Goal: Task Accomplishment & Management: Manage account settings

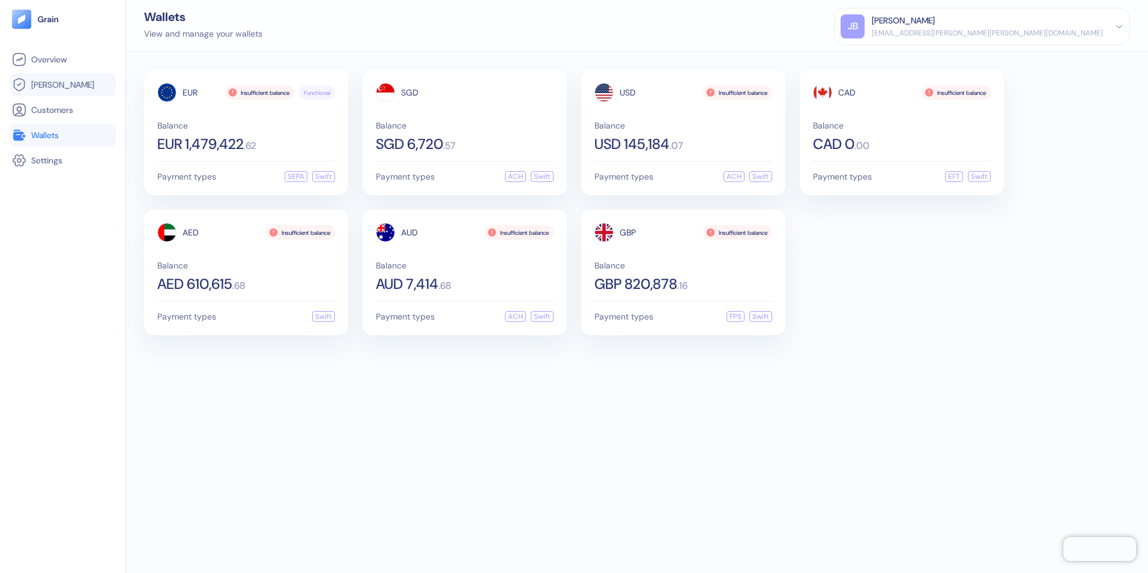
click at [44, 89] on span "[PERSON_NAME]" at bounding box center [62, 85] width 63 height 12
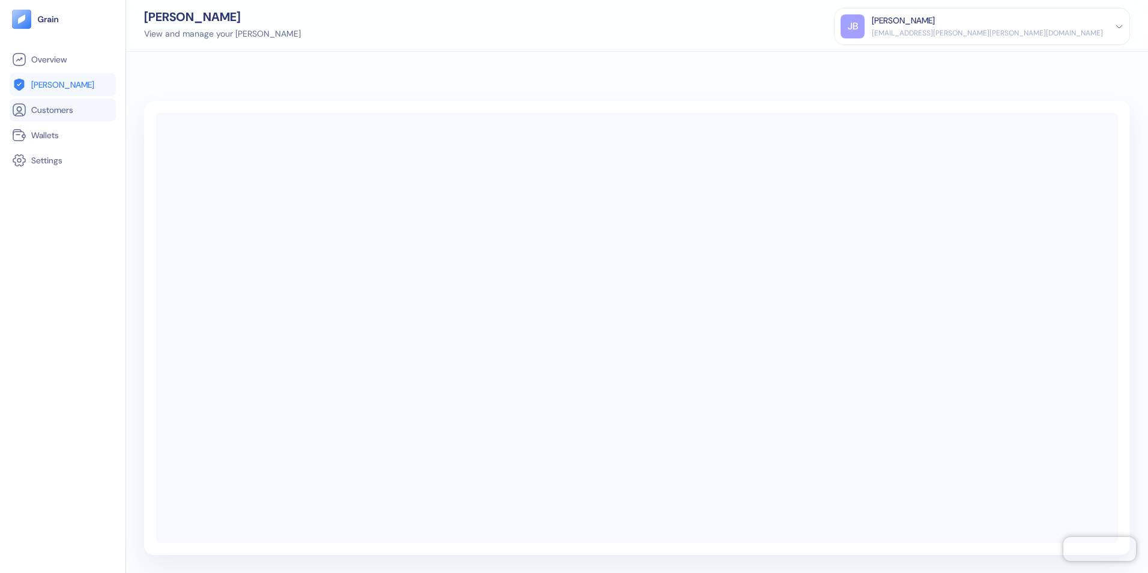
click at [47, 119] on li "Customers" at bounding box center [63, 109] width 106 height 23
click at [46, 138] on span "Wallets" at bounding box center [45, 135] width 28 height 12
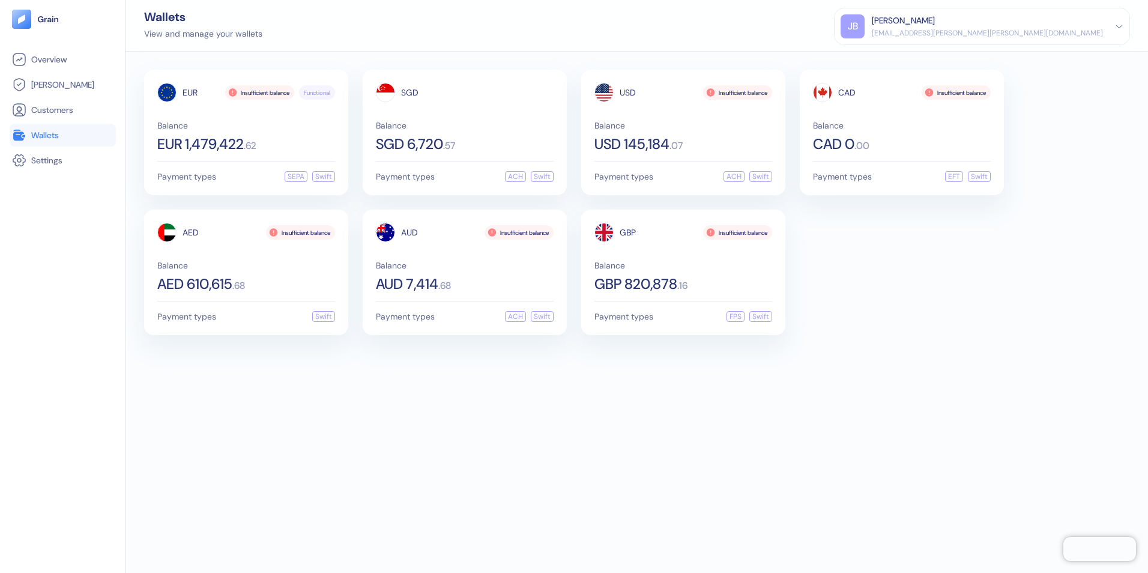
click at [433, 355] on div "EUR Insufficient balance Functional Balance EUR 1,479,422 . 62 Payment types SE…" at bounding box center [637, 312] width 1022 height 521
click at [1027, 35] on div "[EMAIL_ADDRESS][PERSON_NAME][PERSON_NAME][DOMAIN_NAME]" at bounding box center [987, 33] width 231 height 11
click at [889, 64] on div "Sign Out" at bounding box center [872, 59] width 33 height 13
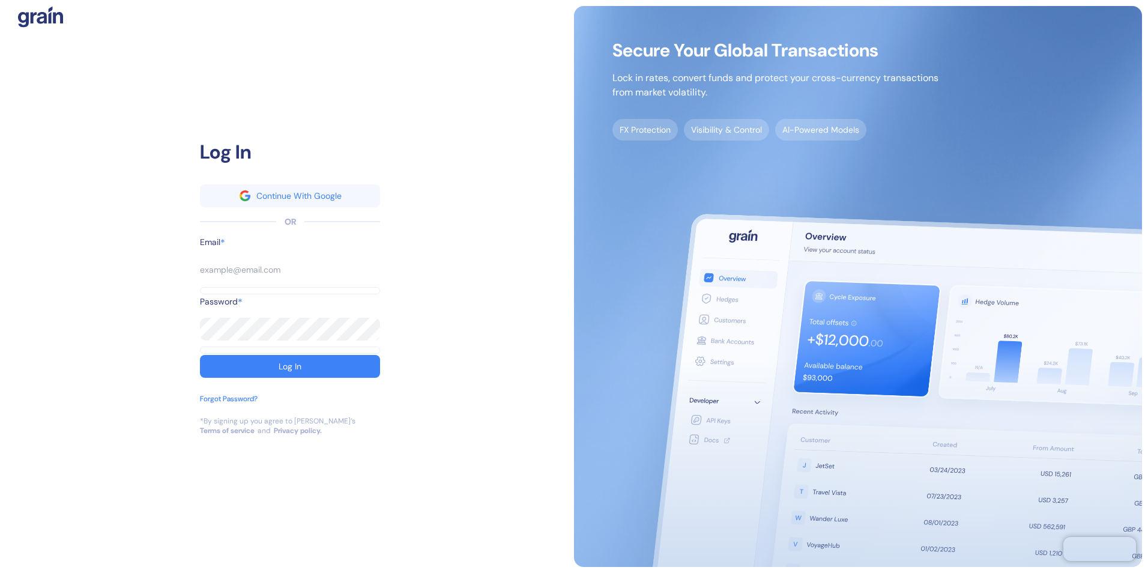
type input "[EMAIL_ADDRESS][PERSON_NAME][PERSON_NAME][DOMAIN_NAME]"
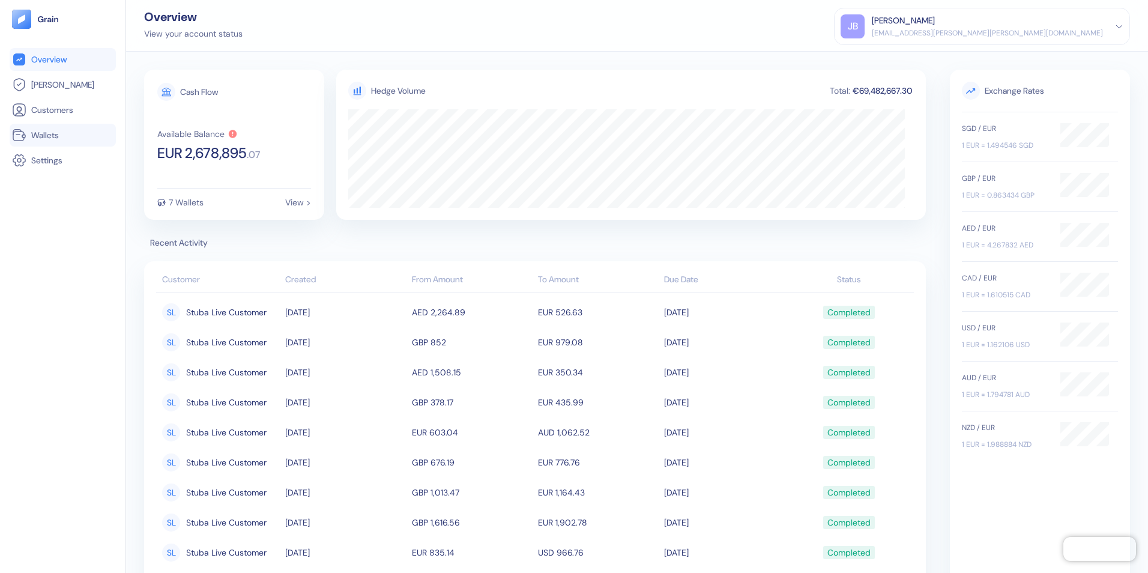
click at [56, 136] on span "Wallets" at bounding box center [45, 135] width 28 height 12
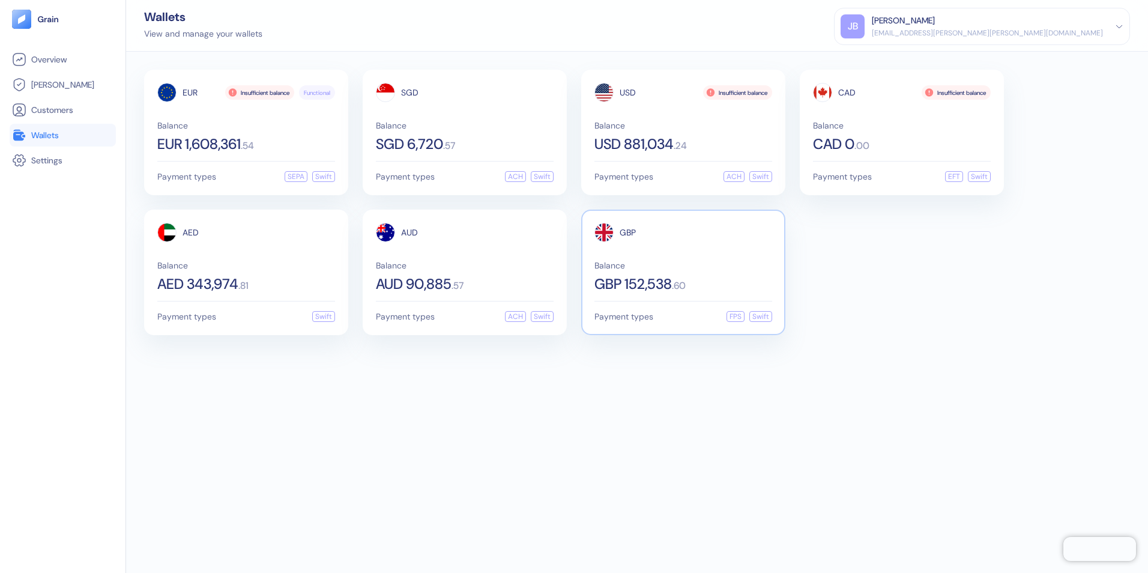
click at [701, 264] on span "Balance" at bounding box center [683, 265] width 178 height 8
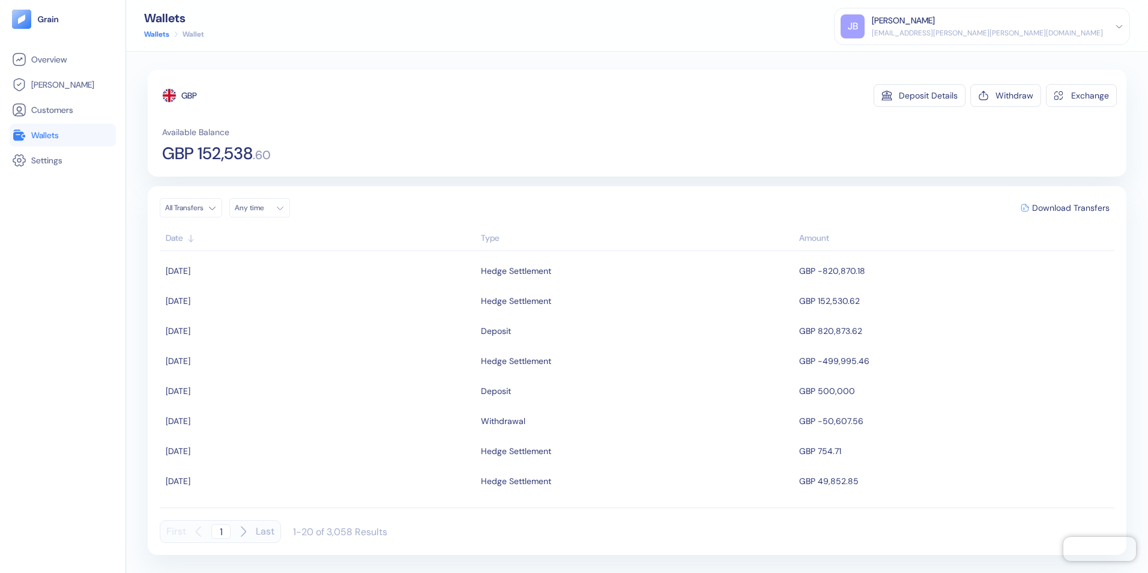
click at [47, 133] on span "Wallets" at bounding box center [45, 135] width 28 height 12
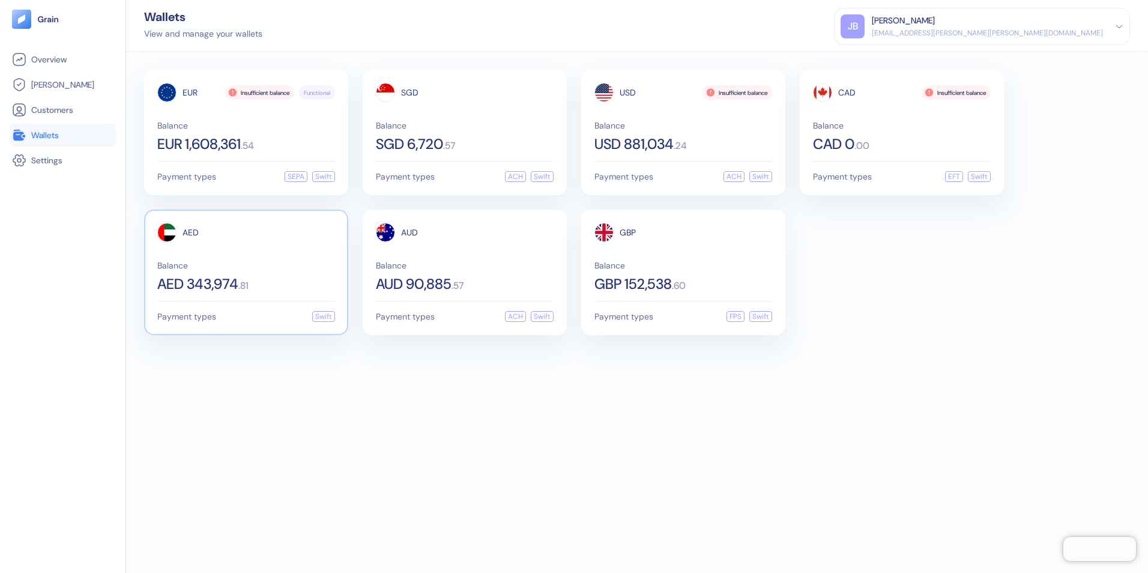
click at [237, 282] on span "AED 343,974" at bounding box center [197, 284] width 81 height 14
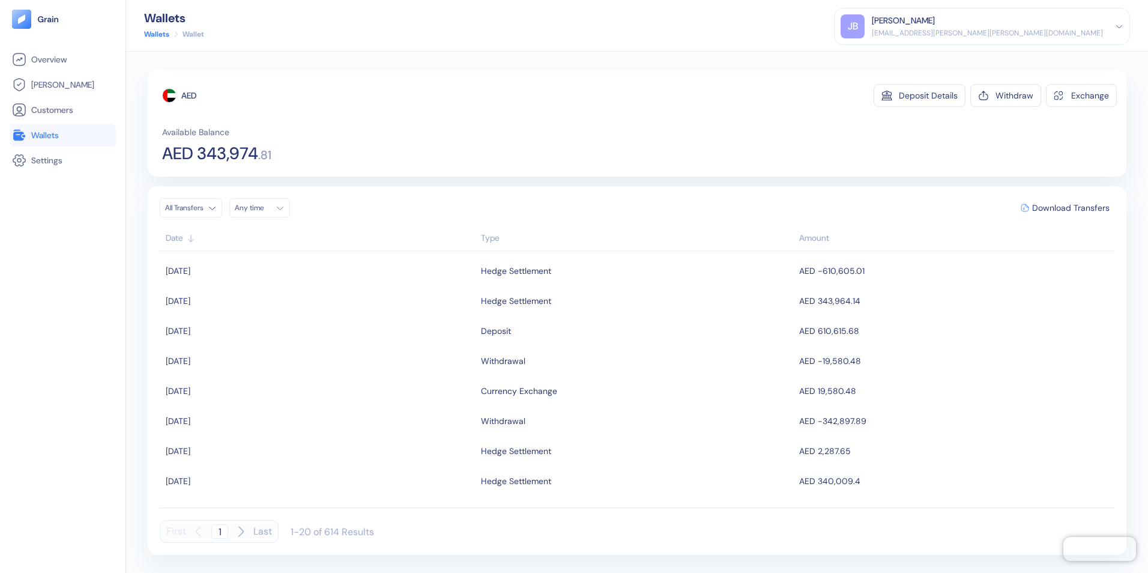
click at [43, 134] on span "Wallets" at bounding box center [45, 135] width 28 height 12
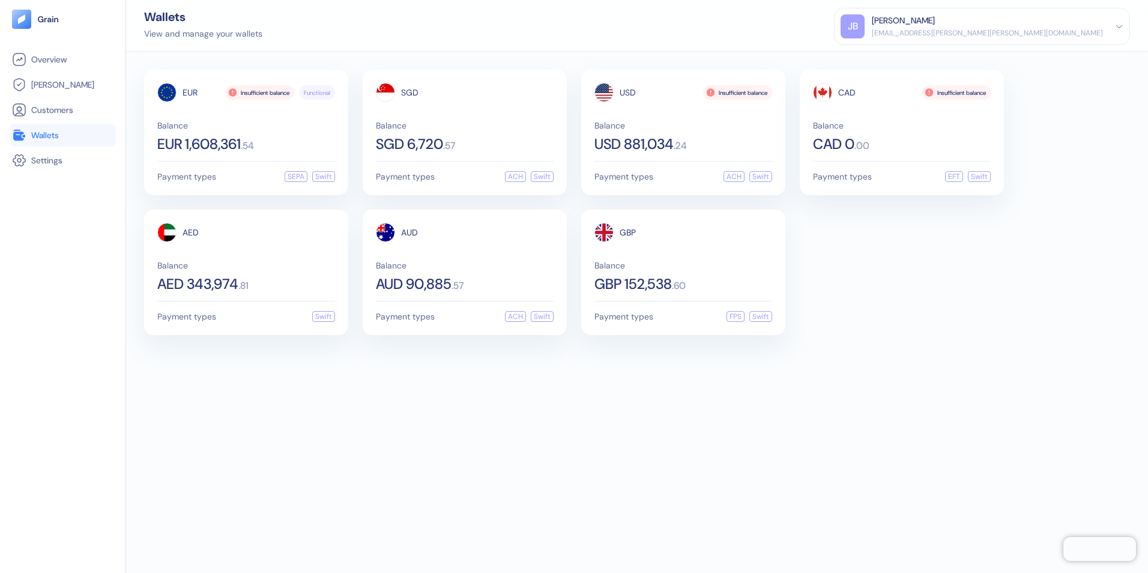
click at [930, 414] on div "EUR Insufficient balance Functional Balance EUR 1,608,361 . 54 Payment types SE…" at bounding box center [637, 312] width 1022 height 521
click at [241, 394] on div "EUR Insufficient balance Functional Balance EUR 1,608,361 . 54 Payment types SE…" at bounding box center [637, 312] width 1022 height 521
click at [1089, 29] on div "[EMAIL_ADDRESS][PERSON_NAME][PERSON_NAME][DOMAIN_NAME]" at bounding box center [987, 33] width 231 height 11
click at [889, 58] on div "Sign Out" at bounding box center [872, 59] width 33 height 13
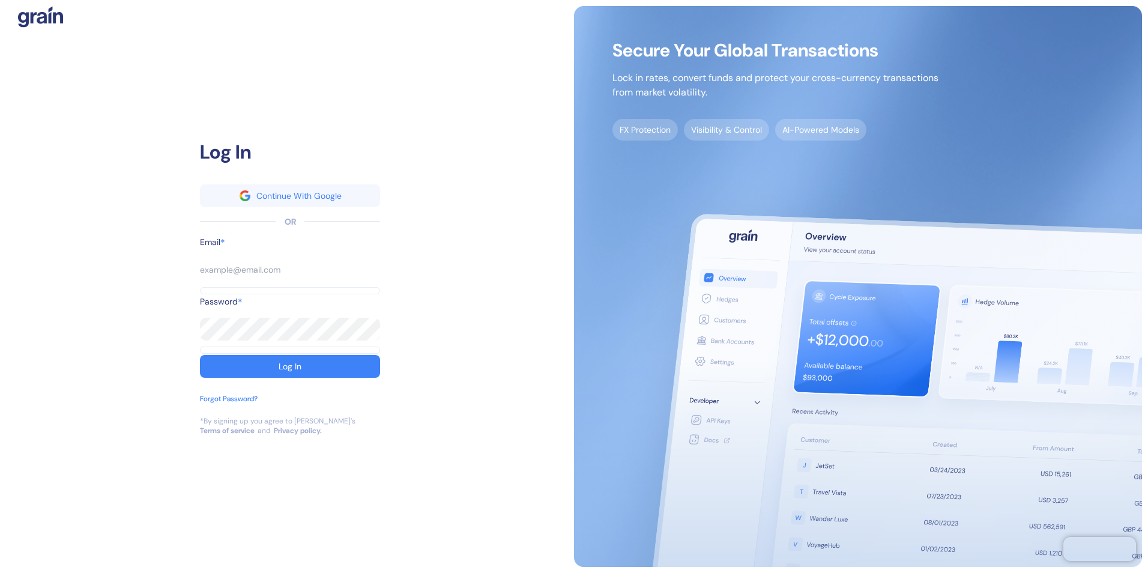
type input "[EMAIL_ADDRESS][PERSON_NAME][PERSON_NAME][DOMAIN_NAME]"
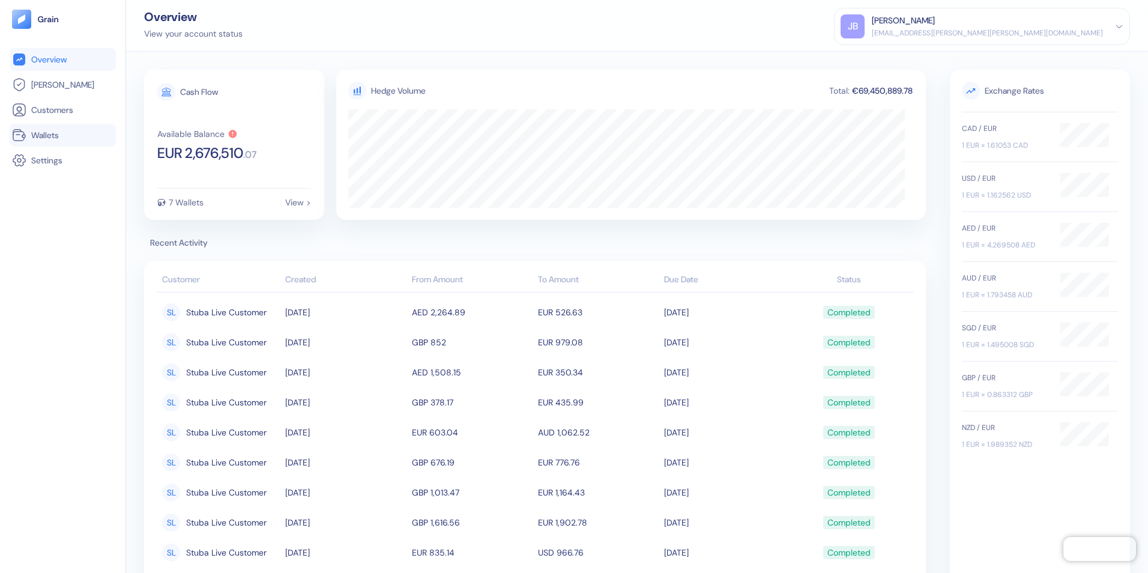
click at [34, 137] on span "Wallets" at bounding box center [45, 135] width 28 height 12
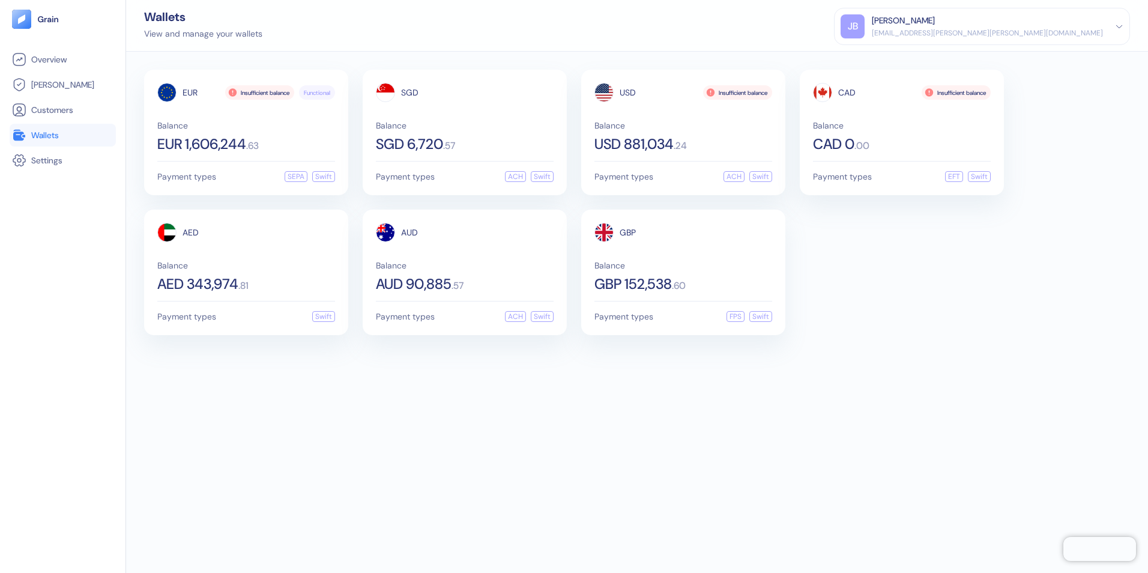
click at [322, 406] on div "EUR Insufficient balance Functional Balance EUR 1,606,244 . 63 Payment types SE…" at bounding box center [637, 312] width 1022 height 521
click at [476, 131] on div "Balance SGD 6,720 . 57" at bounding box center [465, 136] width 178 height 30
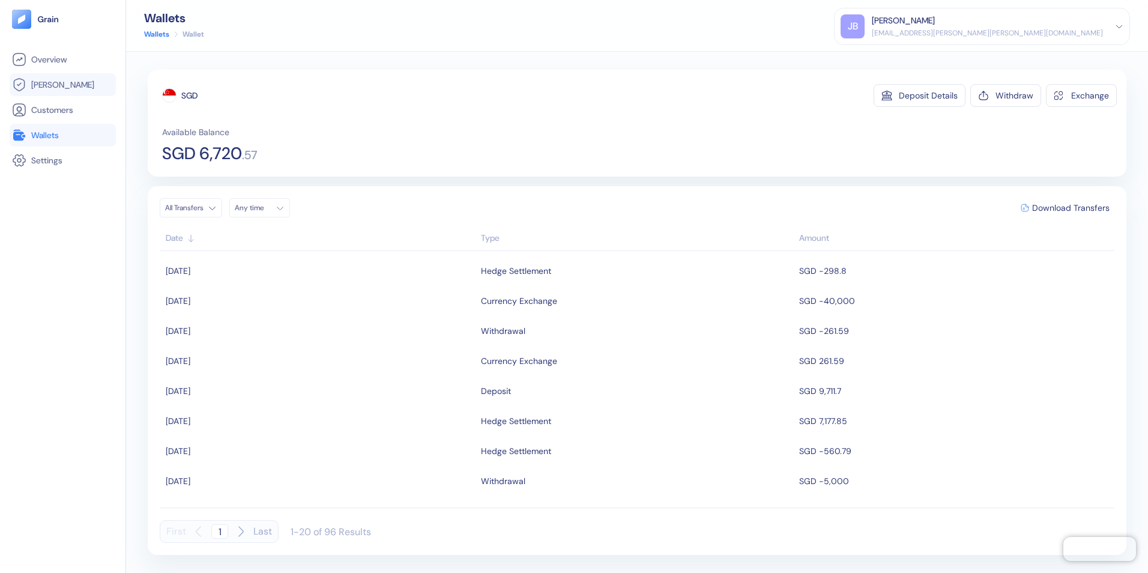
click at [54, 84] on span "[PERSON_NAME]" at bounding box center [62, 85] width 63 height 12
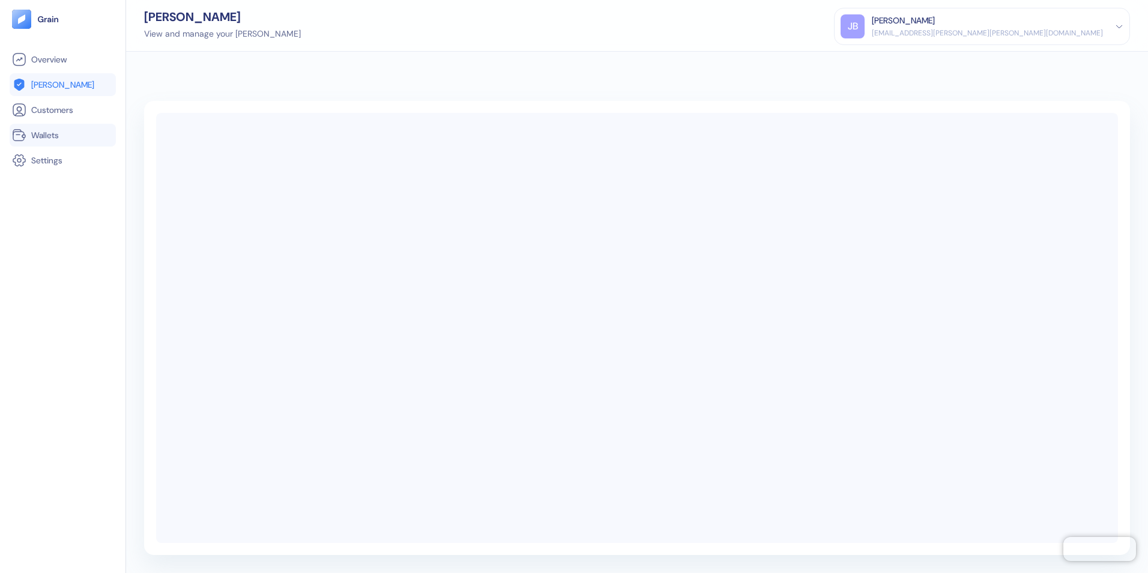
click at [49, 135] on span "Wallets" at bounding box center [45, 135] width 28 height 12
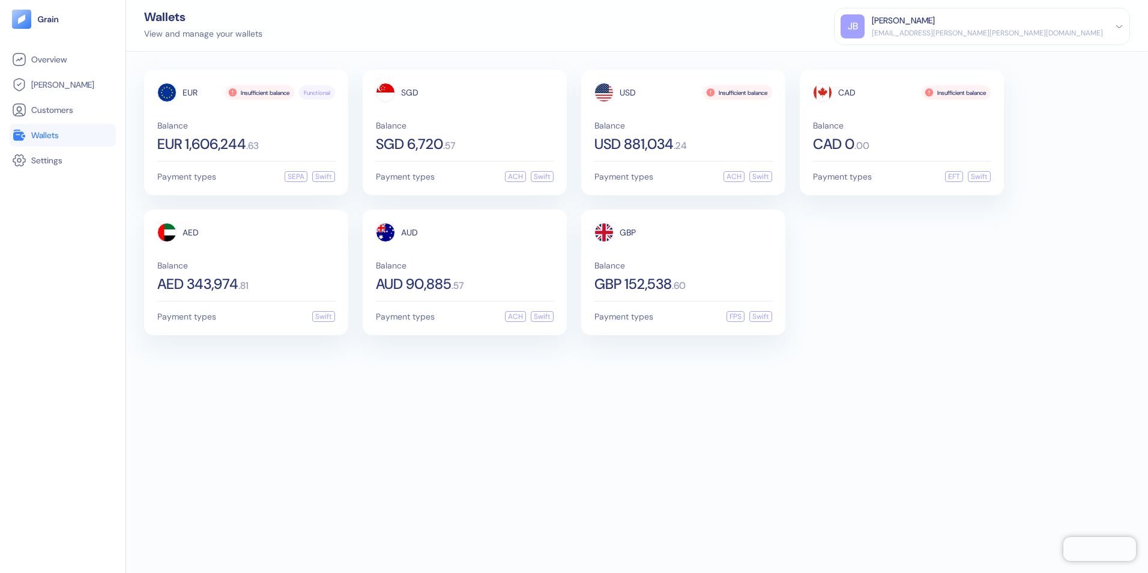
click at [217, 463] on div "EUR Insufficient balance Functional Balance EUR 1,606,244 . 63 Payment types SE…" at bounding box center [637, 312] width 1022 height 521
click at [1077, 22] on div "[PERSON_NAME]" at bounding box center [987, 20] width 231 height 13
click at [889, 55] on div "Sign Out" at bounding box center [872, 59] width 33 height 13
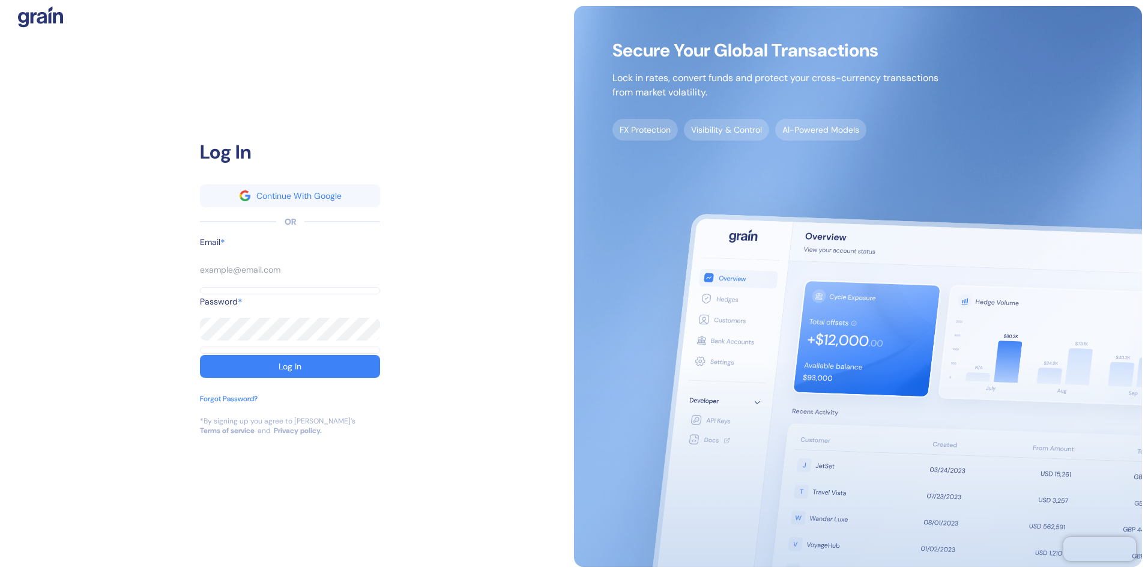
type input "[EMAIL_ADDRESS][PERSON_NAME][PERSON_NAME][DOMAIN_NAME]"
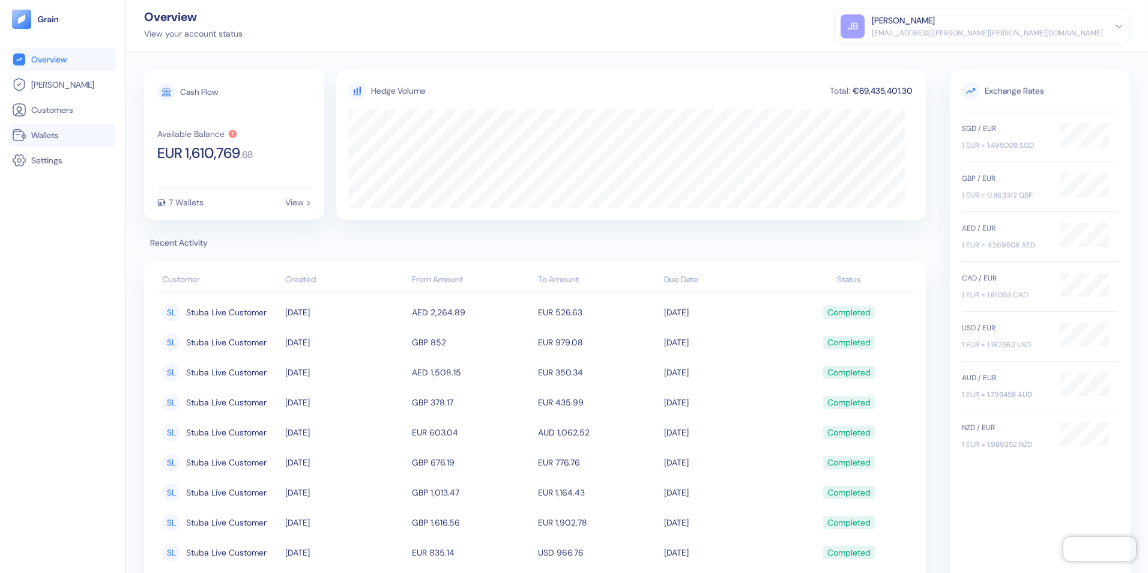
click at [42, 134] on span "Wallets" at bounding box center [45, 135] width 28 height 12
